Goal: Use online tool/utility: Utilize a website feature to perform a specific function

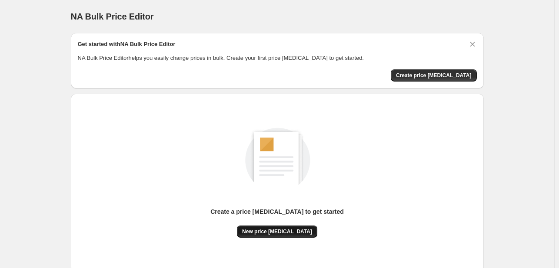
click at [270, 235] on span "New price [MEDICAL_DATA]" at bounding box center [277, 231] width 70 height 7
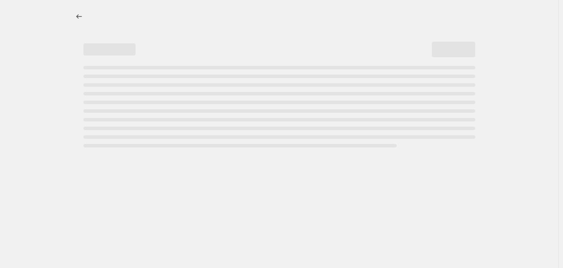
select select "percentage"
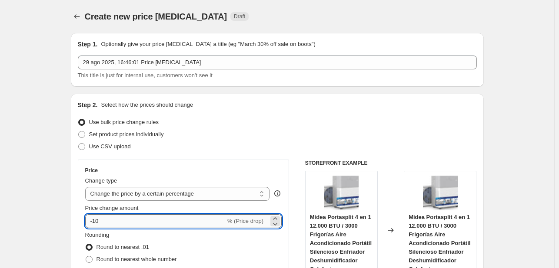
click at [189, 222] on input "-10" at bounding box center [155, 222] width 140 height 14
type input "-1"
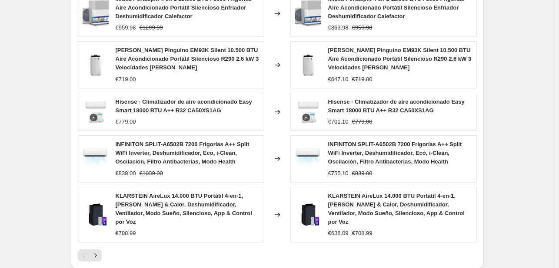
scroll to position [648, 0]
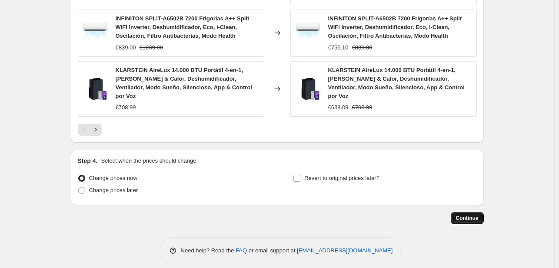
type input "-35"
click at [467, 215] on span "Continue" at bounding box center [467, 218] width 23 height 7
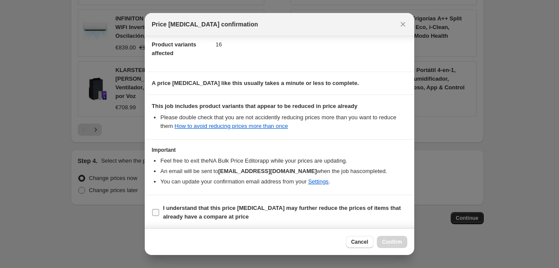
scroll to position [96, 0]
drag, startPoint x: 155, startPoint y: 209, endPoint x: 159, endPoint y: 209, distance: 4.4
click at [155, 209] on input "I understand that this price [MEDICAL_DATA] may further reduce the prices of it…" at bounding box center [155, 212] width 7 height 7
checkbox input "true"
click at [404, 241] on button "Confirm" at bounding box center [392, 242] width 30 height 12
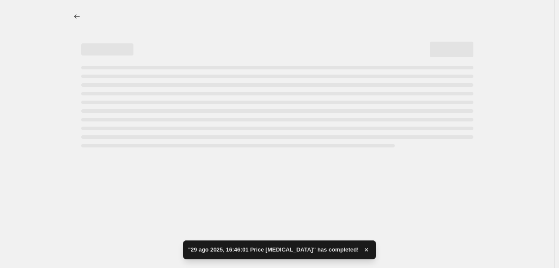
select select "percentage"
